Goal: Check status: Check status

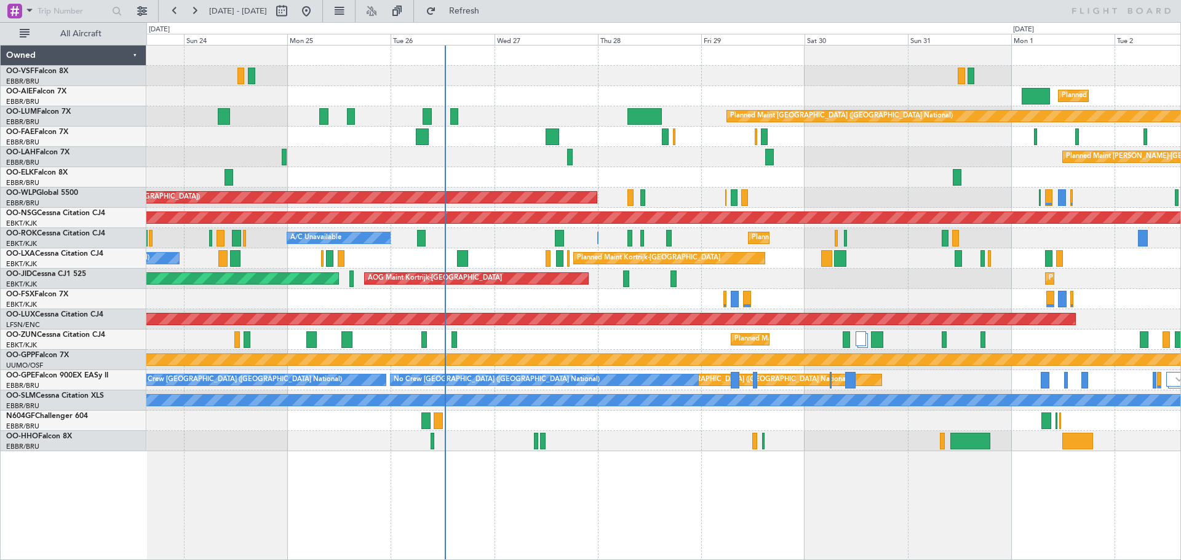
click at [667, 504] on div "Planned Maint [GEOGRAPHIC_DATA] ([GEOGRAPHIC_DATA]) Planned Maint [GEOGRAPHIC_D…" at bounding box center [663, 303] width 1035 height 516
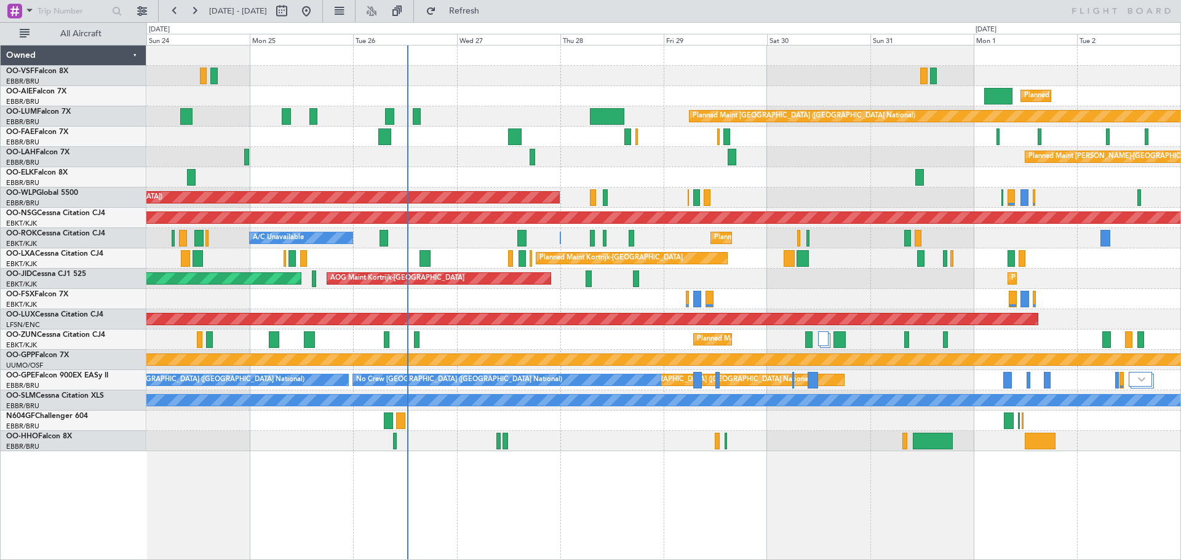
click at [765, 524] on div "Planned Maint [GEOGRAPHIC_DATA] ([GEOGRAPHIC_DATA]) Planned Maint [GEOGRAPHIC_D…" at bounding box center [663, 303] width 1035 height 516
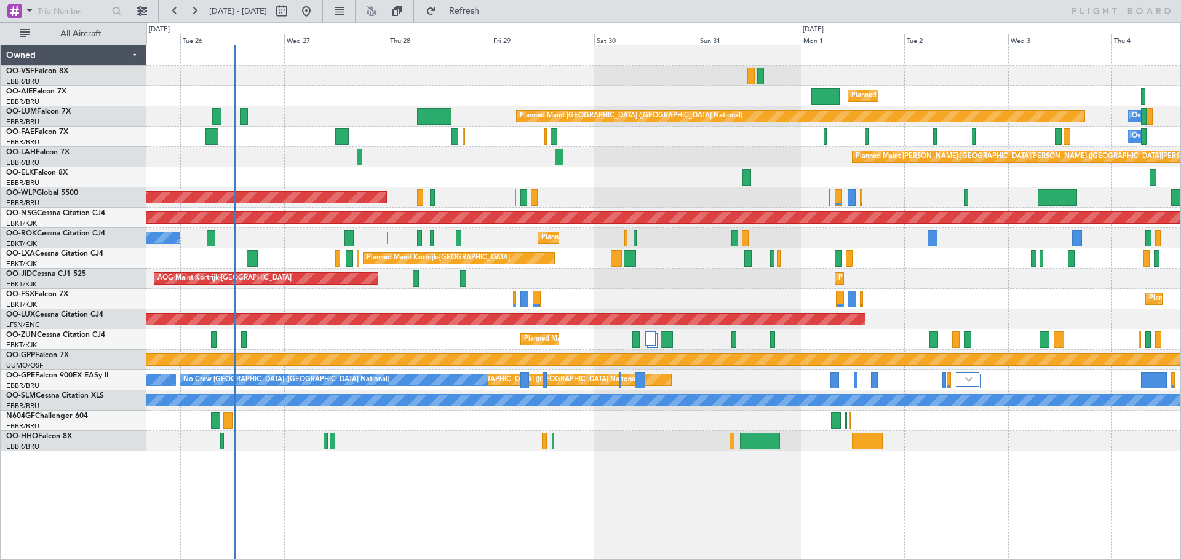
click at [657, 520] on div "Planned Maint [GEOGRAPHIC_DATA] ([GEOGRAPHIC_DATA]) Planned Maint [GEOGRAPHIC_D…" at bounding box center [663, 303] width 1035 height 516
click at [501, 471] on div "Planned Maint [GEOGRAPHIC_DATA] ([GEOGRAPHIC_DATA]) Planned Maint [GEOGRAPHIC_D…" at bounding box center [663, 303] width 1035 height 516
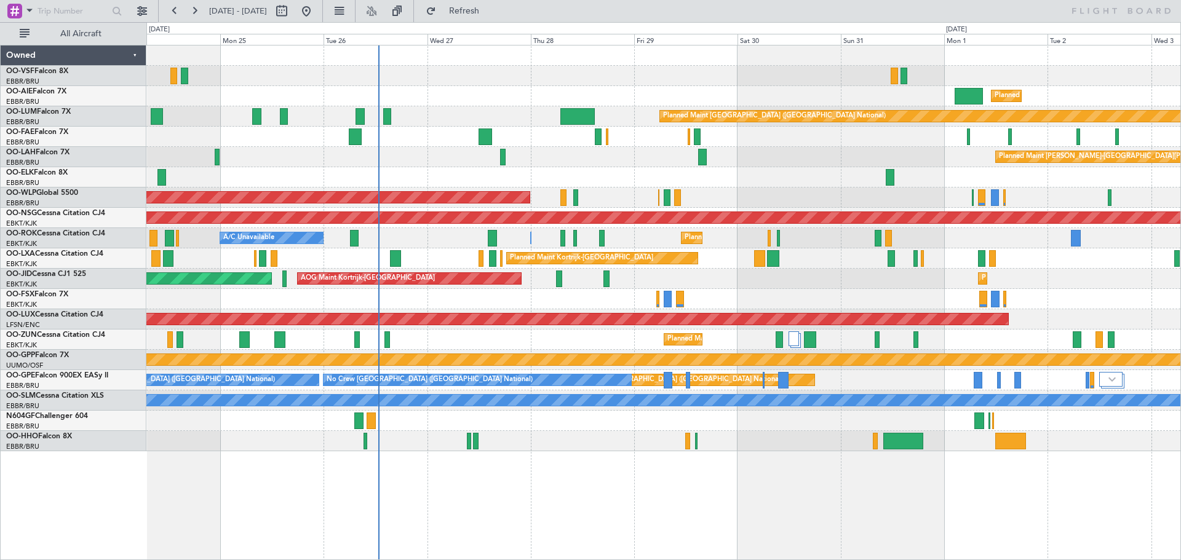
click at [756, 508] on div "Planned Maint [GEOGRAPHIC_DATA] ([GEOGRAPHIC_DATA]) Planned Maint [GEOGRAPHIC_D…" at bounding box center [663, 303] width 1035 height 516
click at [811, 169] on div at bounding box center [663, 177] width 1034 height 20
click at [243, 12] on span "[DATE] - [DATE]" at bounding box center [238, 11] width 58 height 11
click at [292, 9] on button at bounding box center [282, 11] width 20 height 20
select select "8"
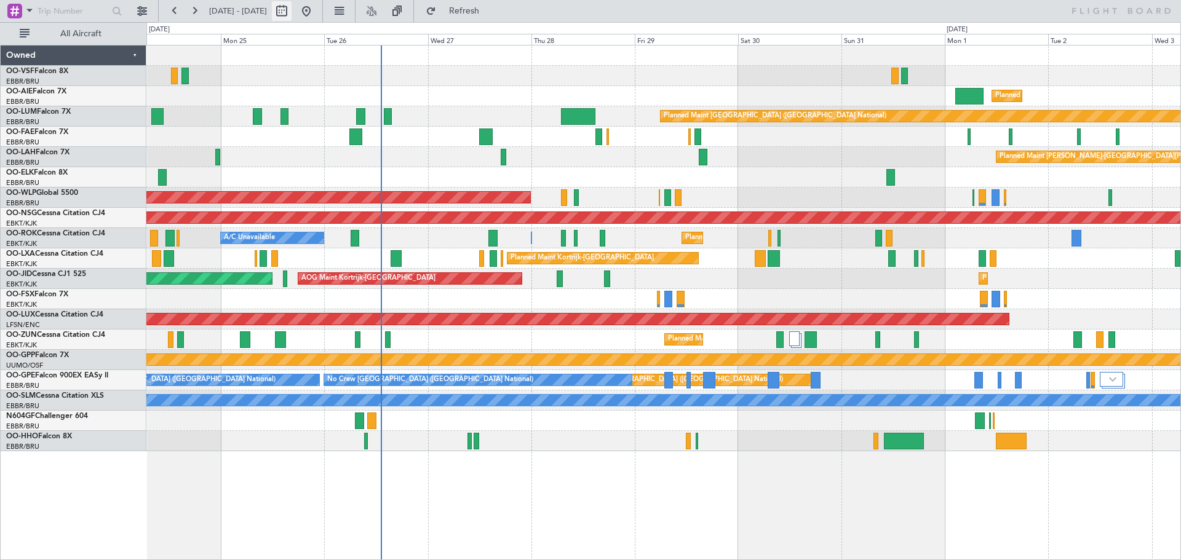
select select "2025"
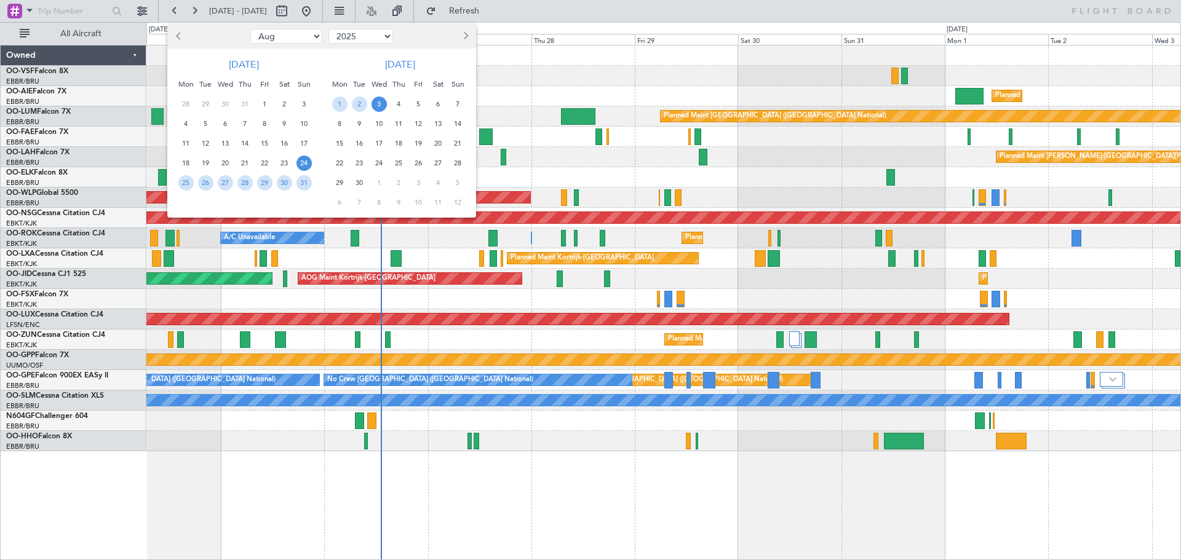
click at [180, 37] on span "Previous month" at bounding box center [179, 35] width 7 height 7
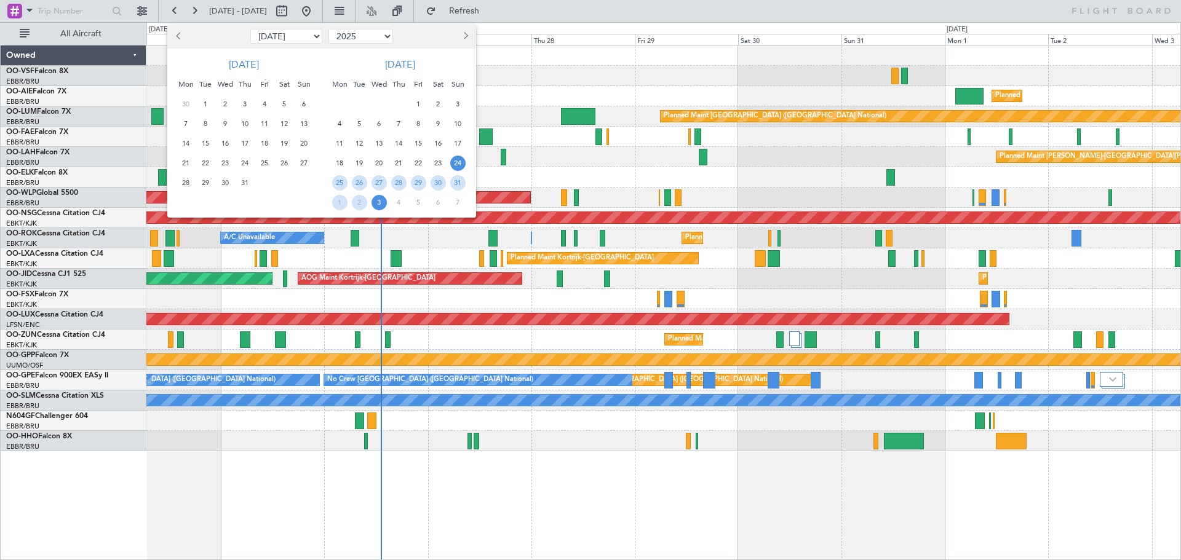
click at [180, 37] on span "Previous month" at bounding box center [179, 35] width 7 height 7
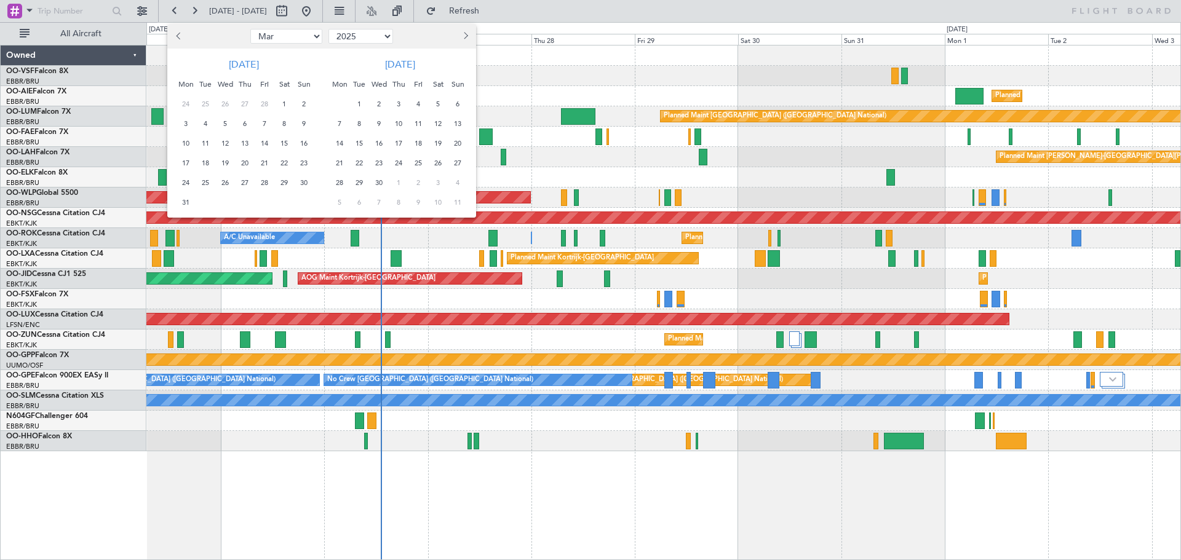
select select "2"
click at [224, 181] on span "26" at bounding box center [225, 182] width 15 height 15
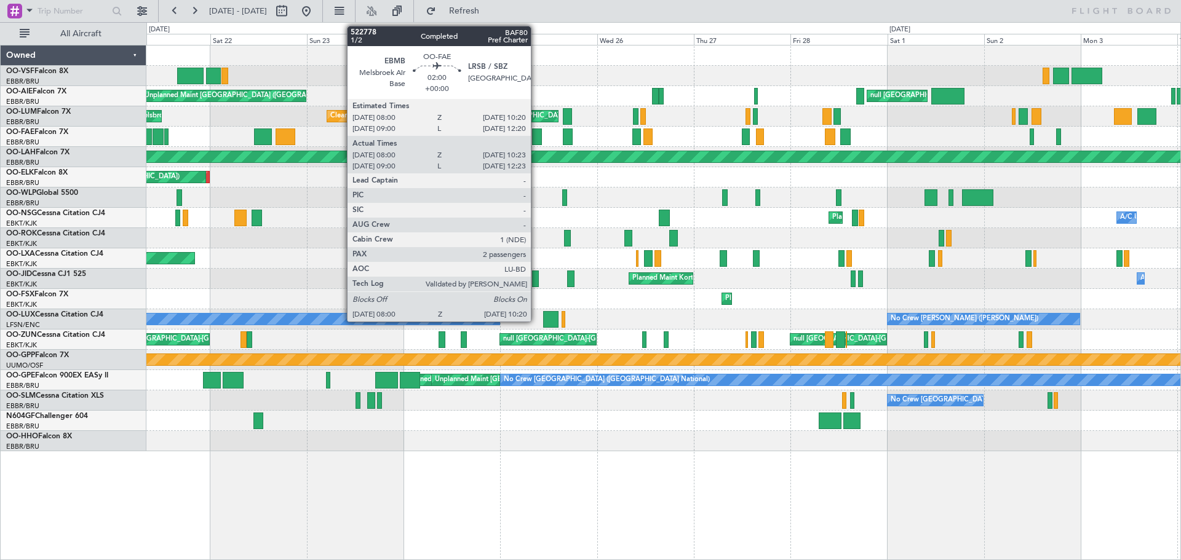
click at [536, 138] on div at bounding box center [537, 137] width 10 height 17
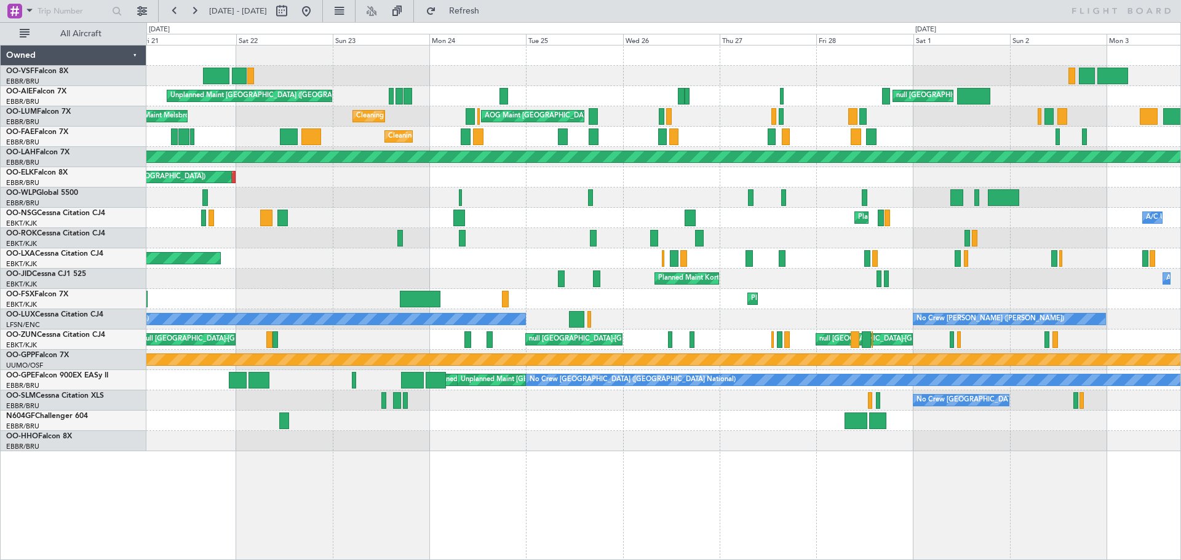
click at [508, 202] on div "Planned Maint Liege null Liege" at bounding box center [663, 198] width 1034 height 20
click at [498, 201] on div "Planned Maint Liege null Liege" at bounding box center [663, 198] width 1034 height 20
click at [316, 14] on button at bounding box center [307, 11] width 20 height 20
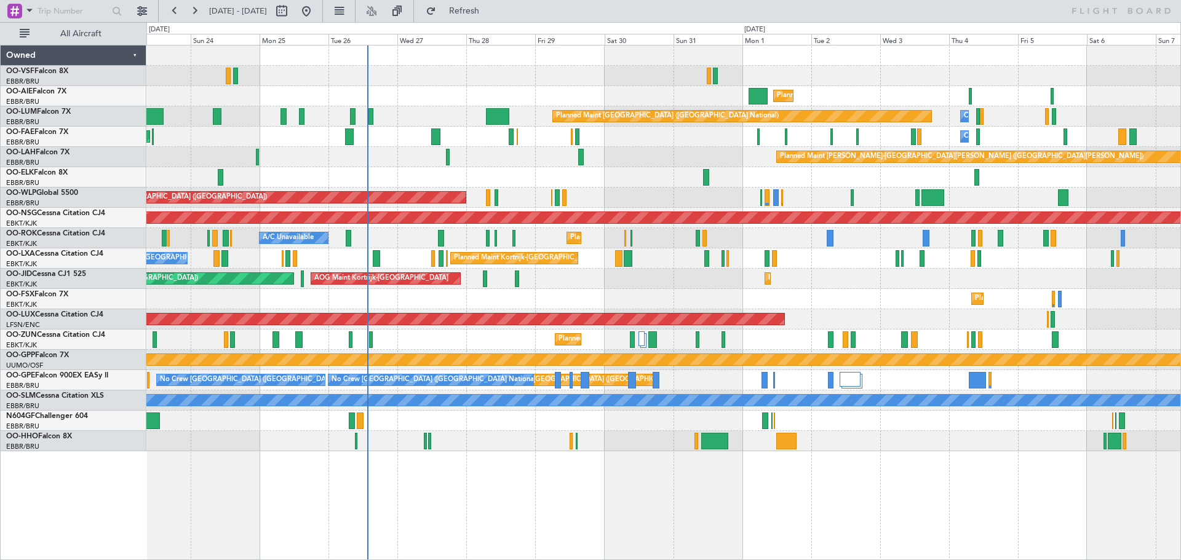
click at [687, 172] on div "Planned Maint [GEOGRAPHIC_DATA] ([GEOGRAPHIC_DATA]) Planned Maint [GEOGRAPHIC_D…" at bounding box center [663, 249] width 1034 height 406
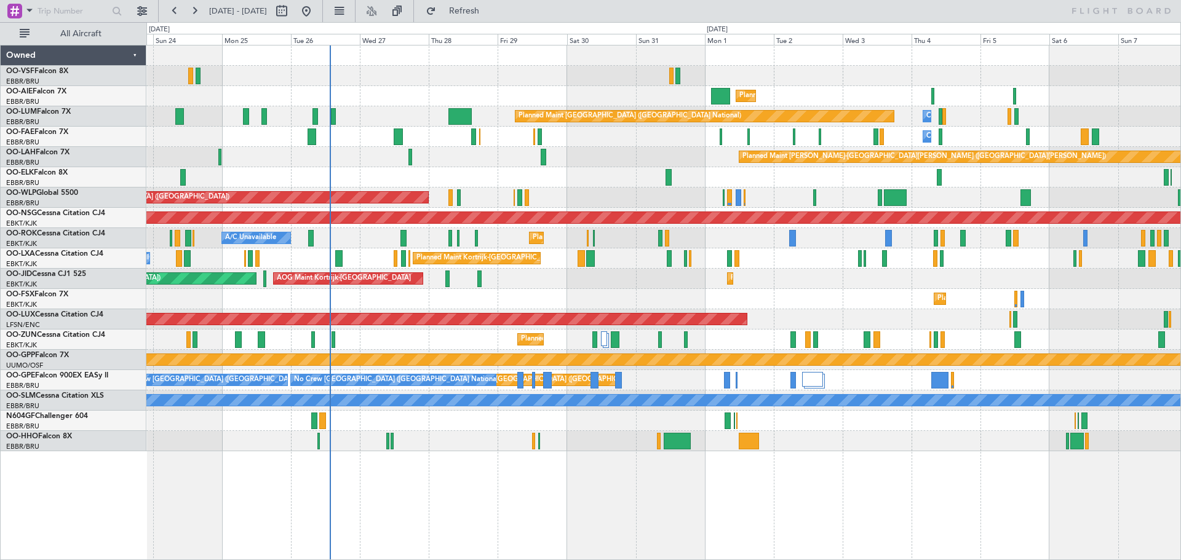
click at [978, 197] on div "Planned Maint [GEOGRAPHIC_DATA] ([GEOGRAPHIC_DATA]) Planned Maint [GEOGRAPHIC_D…" at bounding box center [663, 249] width 1034 height 406
